Goal: Find specific page/section: Find specific page/section

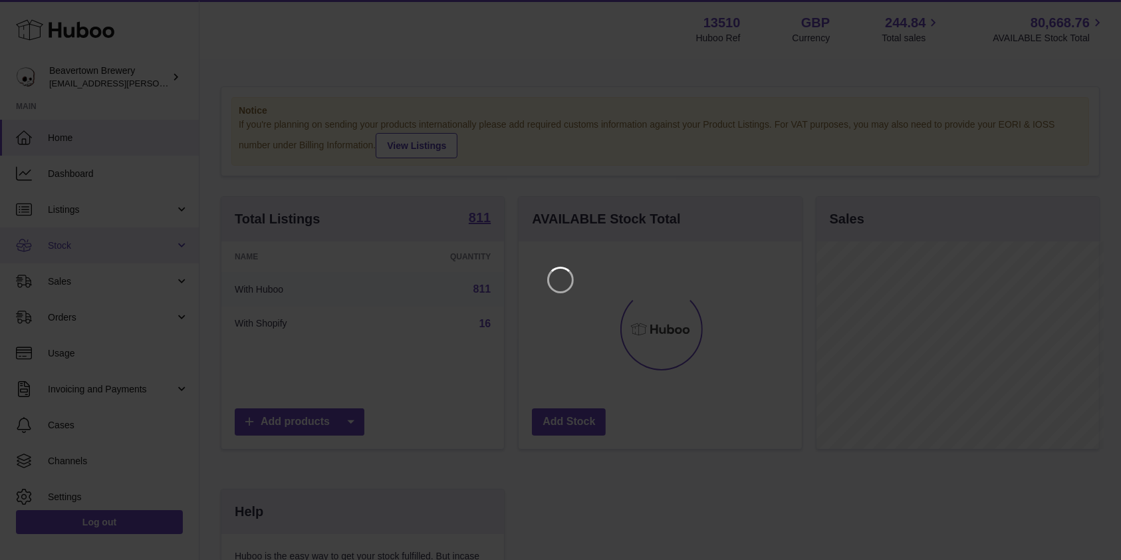
scroll to position [208, 287]
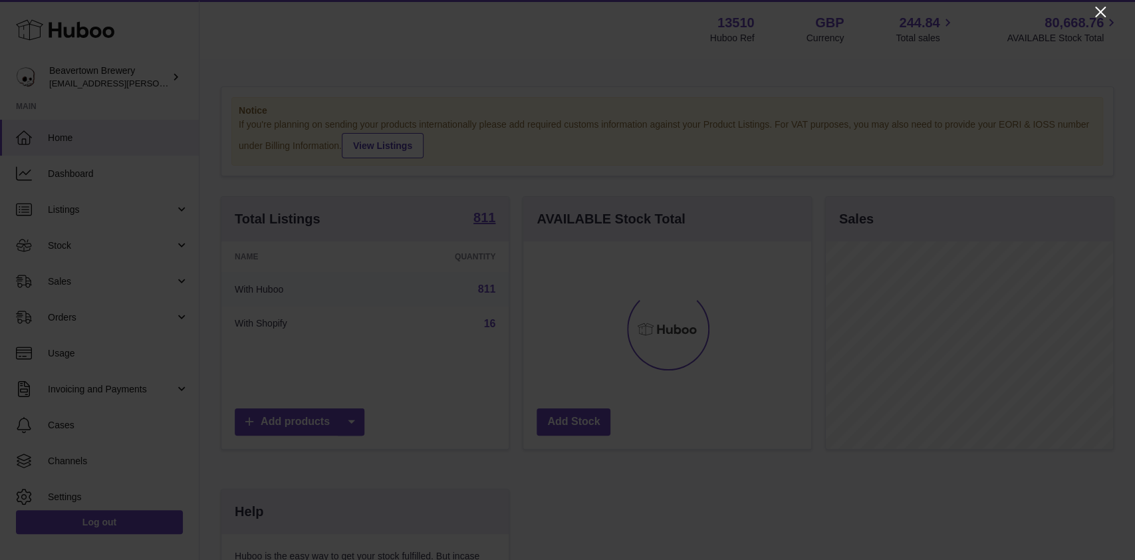
click at [1097, 16] on icon "Close" at bounding box center [1101, 12] width 16 height 16
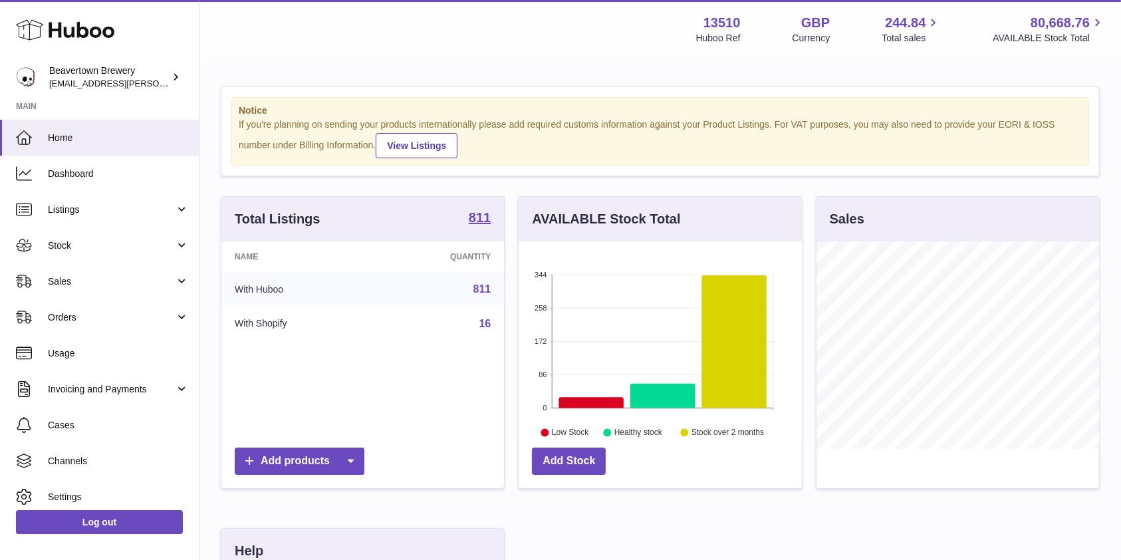
scroll to position [664927, 664851]
click at [126, 287] on span "Sales" at bounding box center [111, 281] width 127 height 13
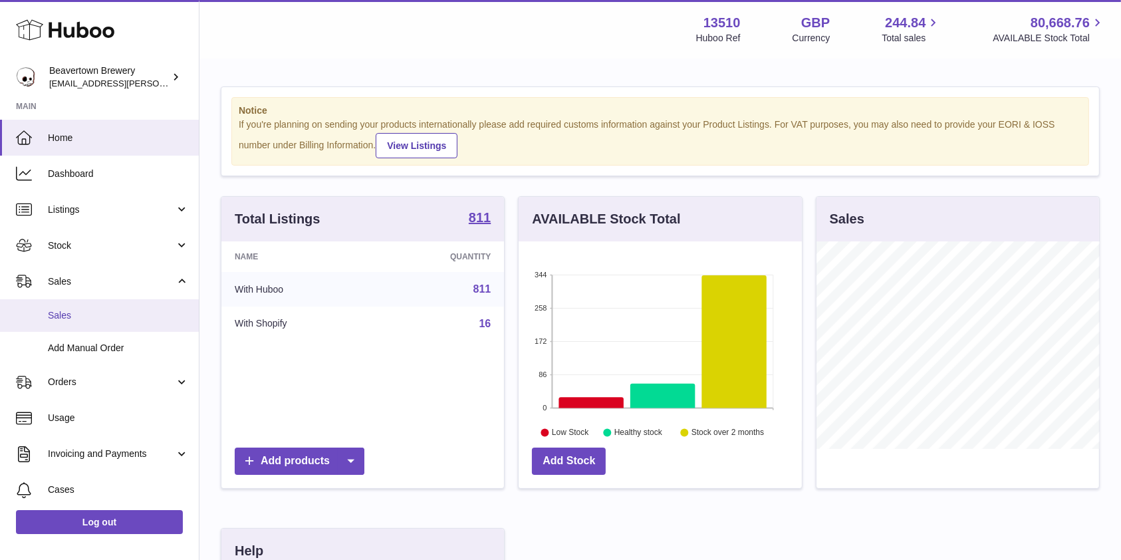
click at [99, 327] on link "Sales" at bounding box center [99, 315] width 199 height 33
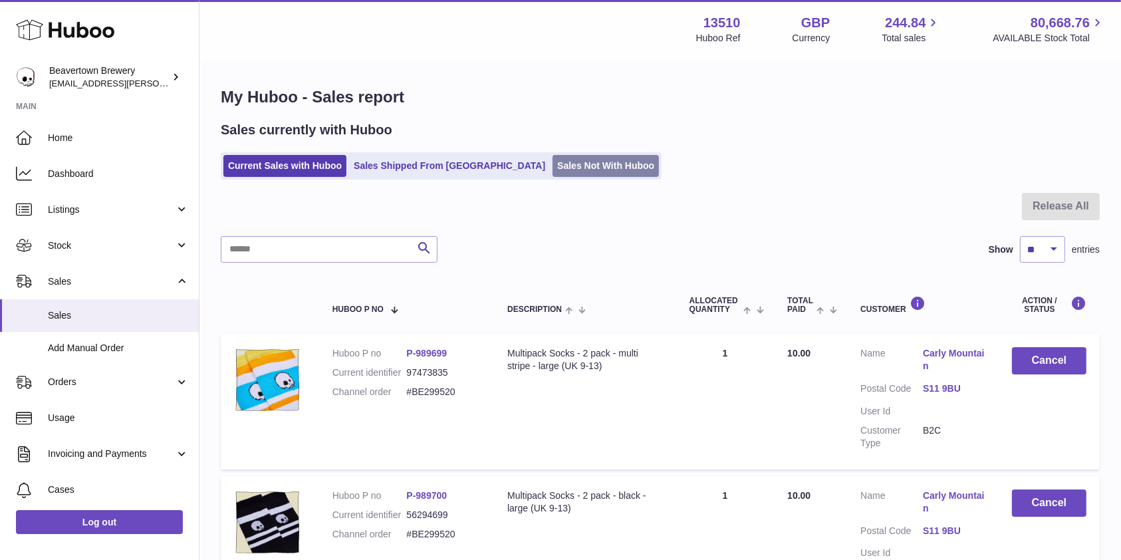
click at [553, 162] on link "Sales Not With Huboo" at bounding box center [606, 166] width 106 height 22
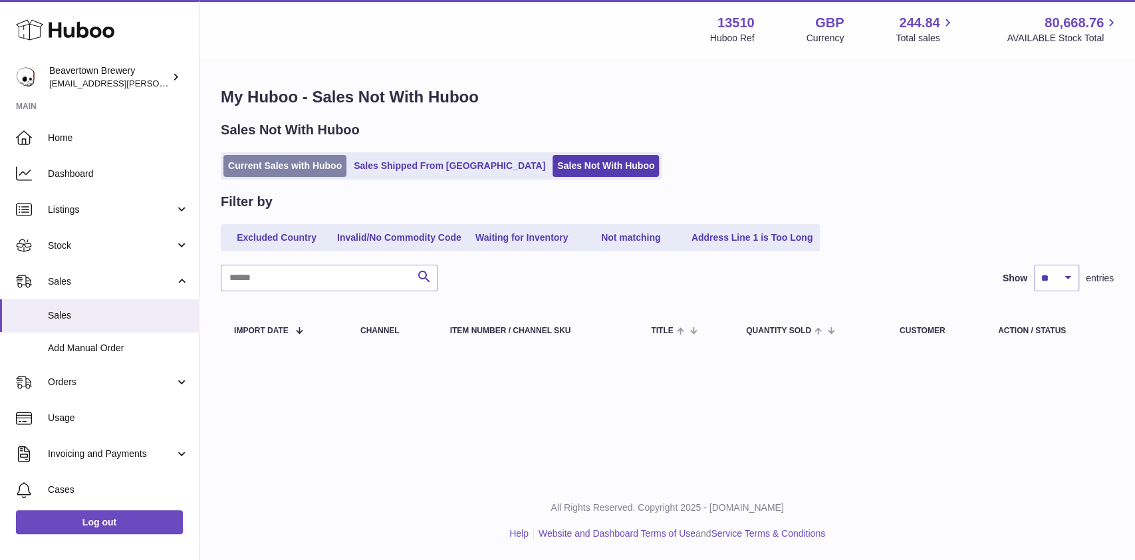
click at [321, 172] on link "Current Sales with Huboo" at bounding box center [284, 166] width 123 height 22
